Goal: Information Seeking & Learning: Find specific fact

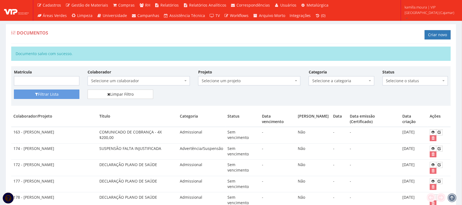
click at [308, 170] on td "Não" at bounding box center [313, 168] width 35 height 16
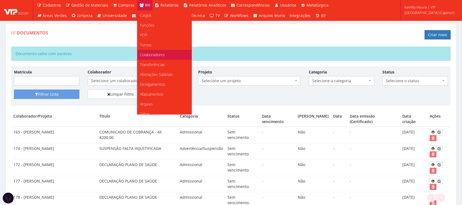
click at [155, 53] on span "Colaboradores" at bounding box center [152, 54] width 25 height 5
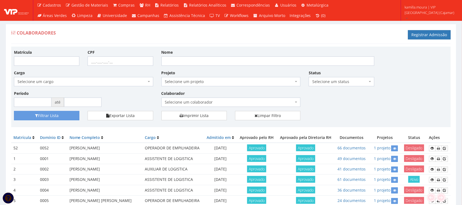
click at [222, 102] on span "Selecione um colaborador" at bounding box center [229, 101] width 129 height 5
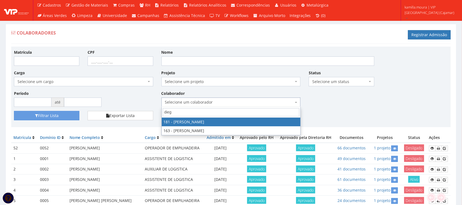
type input "diego"
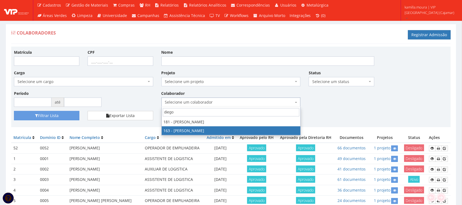
select select "4041"
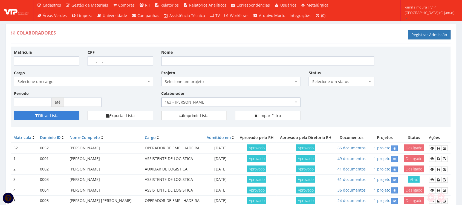
click at [60, 116] on button "Filtrar Lista" at bounding box center [46, 115] width 65 height 9
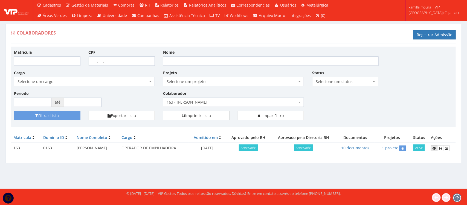
click at [433, 148] on icon at bounding box center [434, 148] width 3 height 4
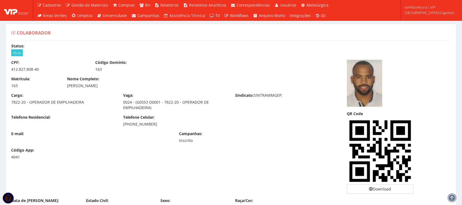
click at [286, 180] on div "CPF: 412.827.808-40 Código Domínio: 163 Matrícula: 163 Nome Completo: [PERSON_N…" at bounding box center [231, 129] width 448 height 138
